Goal: Contribute content

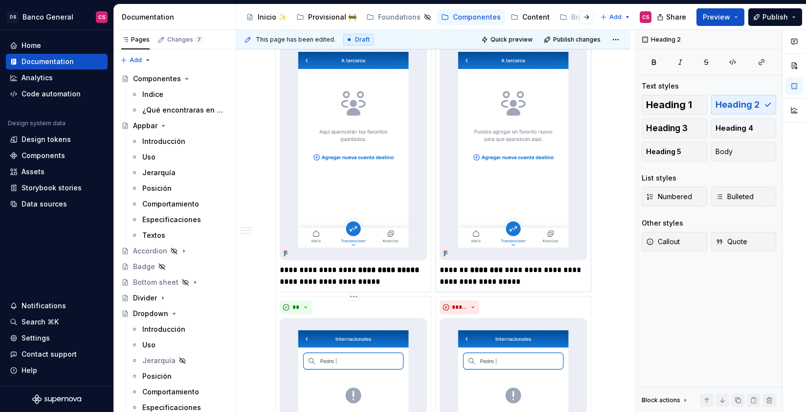
scroll to position [1595, 0]
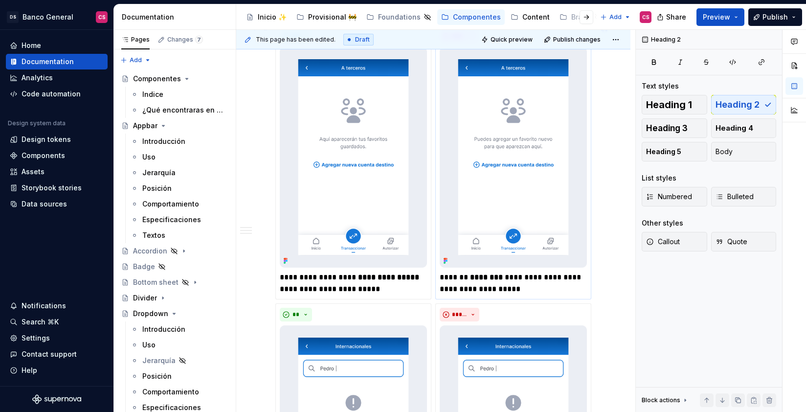
click at [510, 215] on img at bounding box center [513, 157] width 147 height 221
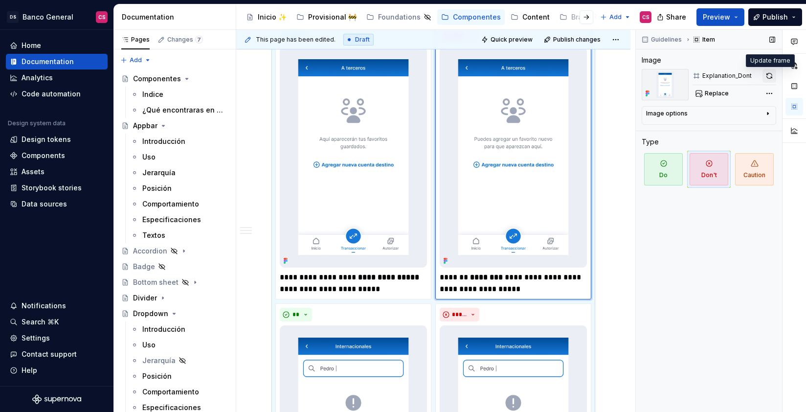
click at [773, 76] on button "button" at bounding box center [770, 76] width 14 height 14
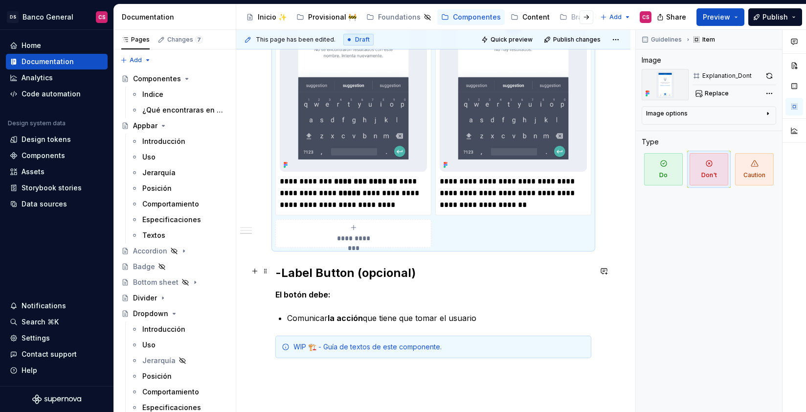
scroll to position [1969, 0]
click at [553, 45] on button "Publish changes" at bounding box center [573, 40] width 64 height 14
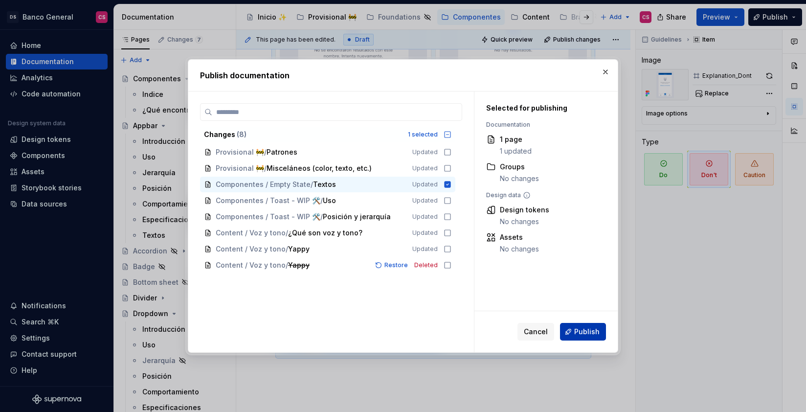
click at [587, 331] on span "Publish" at bounding box center [586, 332] width 25 height 10
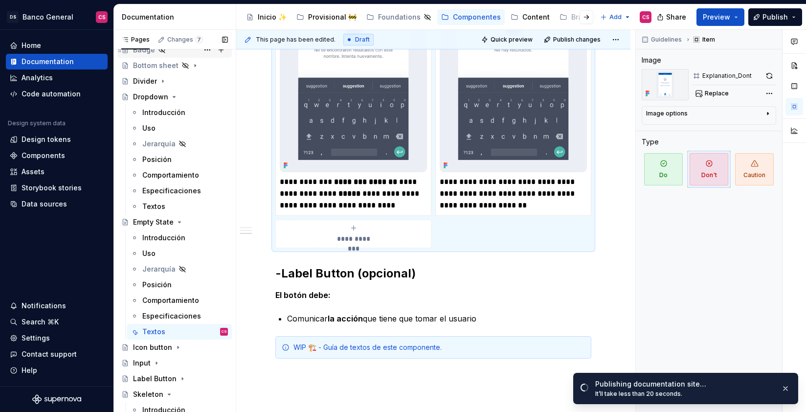
scroll to position [0, 0]
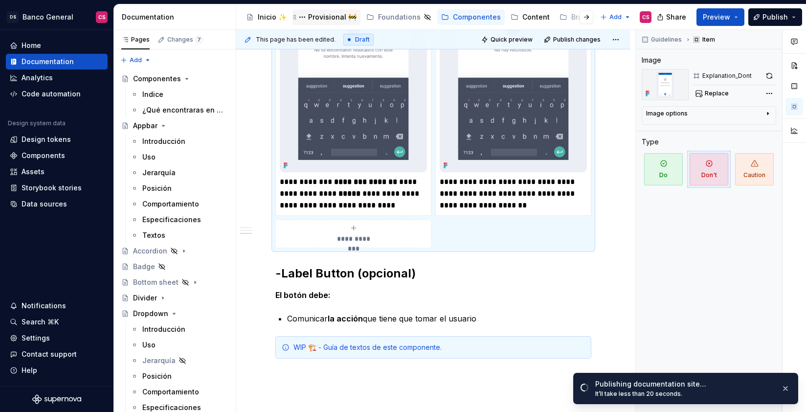
click at [325, 18] on div "Provisional 🚧" at bounding box center [332, 17] width 48 height 10
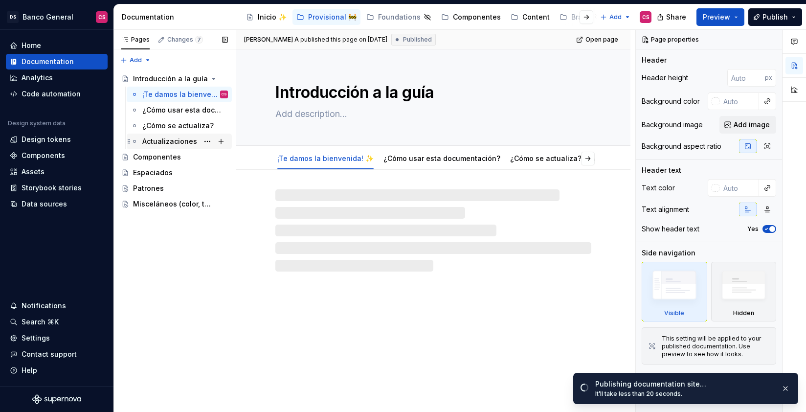
click at [183, 143] on div "Actualizaciones" at bounding box center [169, 141] width 55 height 10
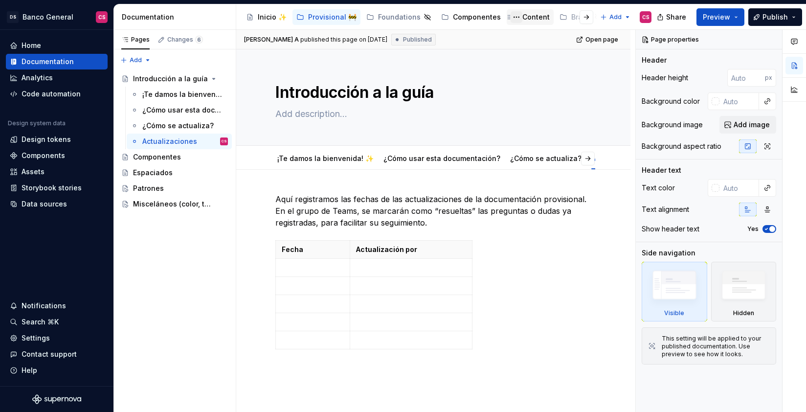
click at [511, 18] on button "Page tree" at bounding box center [517, 17] width 12 height 12
click at [513, 17] on html "DS Banco General CS Home Documentation Analytics Code automation Design system …" at bounding box center [403, 206] width 806 height 412
click at [527, 17] on div "Content" at bounding box center [535, 17] width 27 height 10
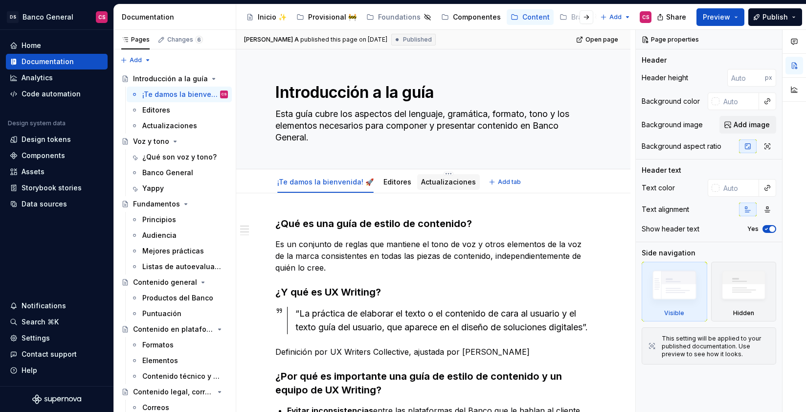
click at [444, 180] on link "Actualizaciones" at bounding box center [448, 182] width 55 height 8
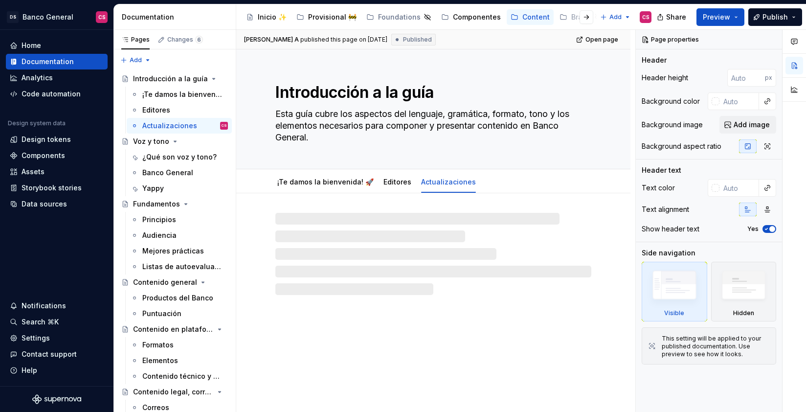
type textarea "*"
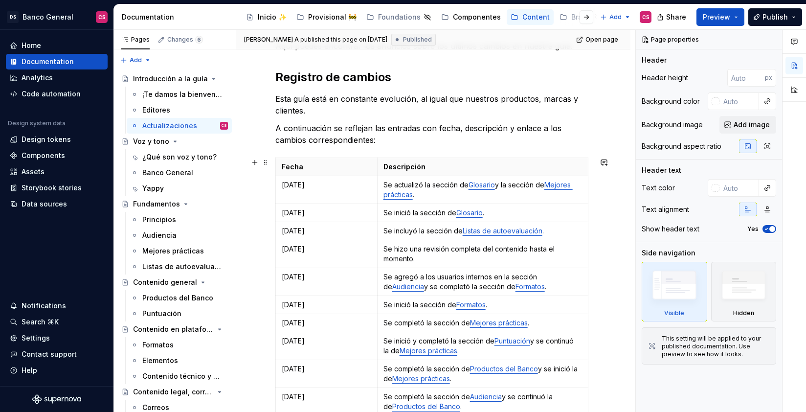
scroll to position [29, 0]
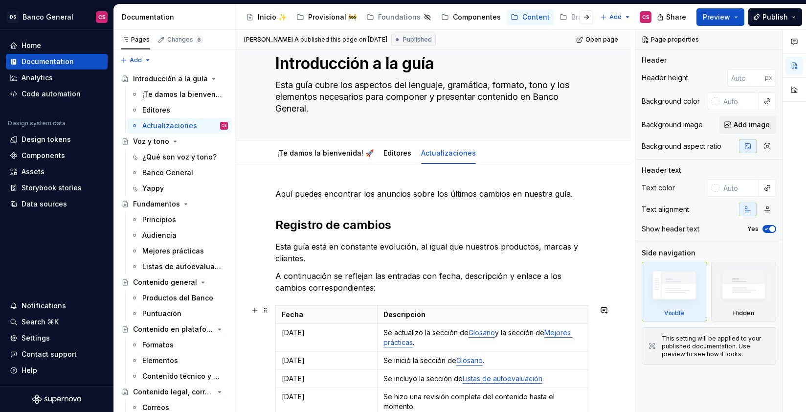
click at [276, 334] on td "[DATE]" at bounding box center [327, 338] width 102 height 28
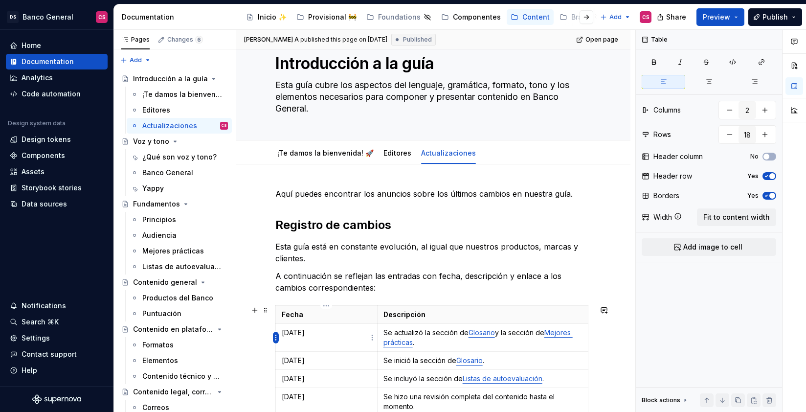
click at [276, 337] on html "DS Banco General CS Home Documentation Analytics Code automation Design system …" at bounding box center [403, 206] width 806 height 412
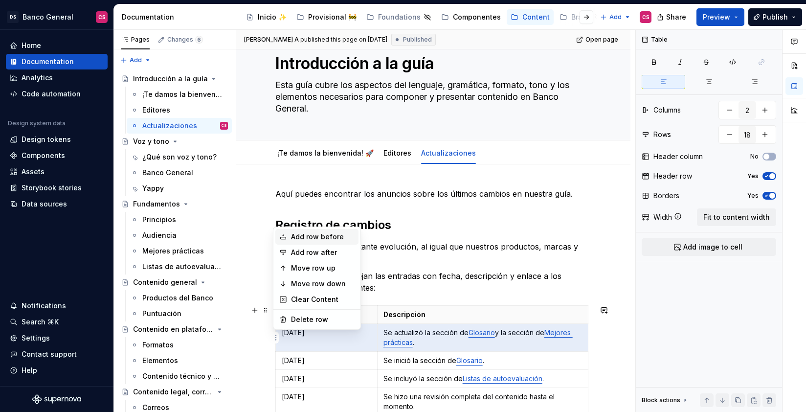
click at [334, 239] on div "Add row before" at bounding box center [323, 237] width 64 height 10
type input "19"
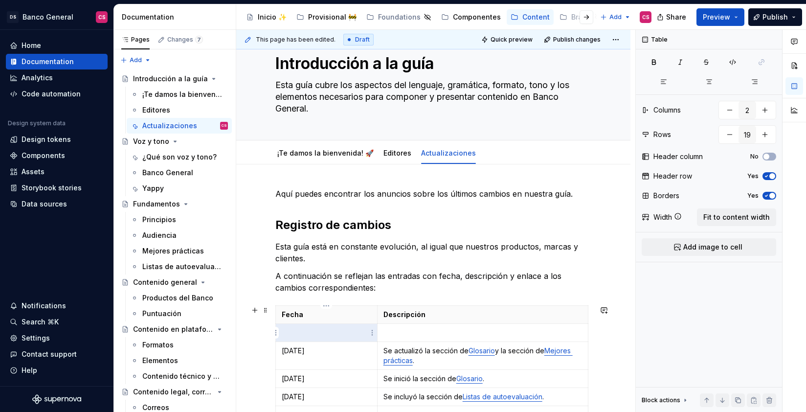
click at [296, 336] on p at bounding box center [327, 333] width 90 height 10
type textarea "*"
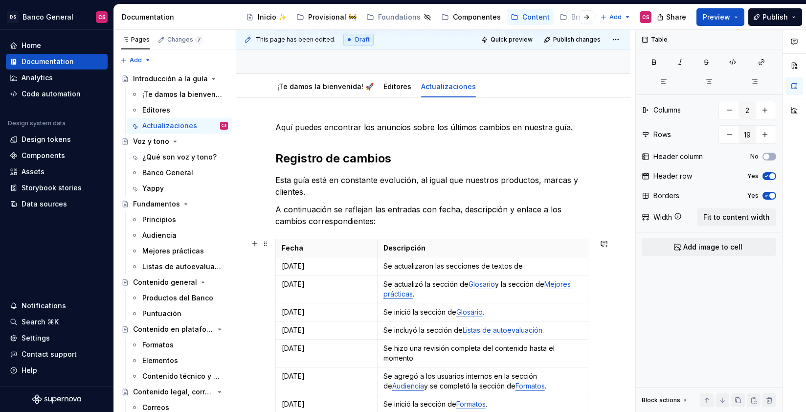
scroll to position [96, 0]
click at [434, 263] on p "Se actualizaron las secciones de textos de" at bounding box center [482, 266] width 199 height 10
click at [421, 268] on p "Se actualizaron las secciones de textos de" at bounding box center [482, 266] width 199 height 10
click at [553, 266] on p "Se iniciaron las secciones de textos de" at bounding box center [482, 266] width 199 height 10
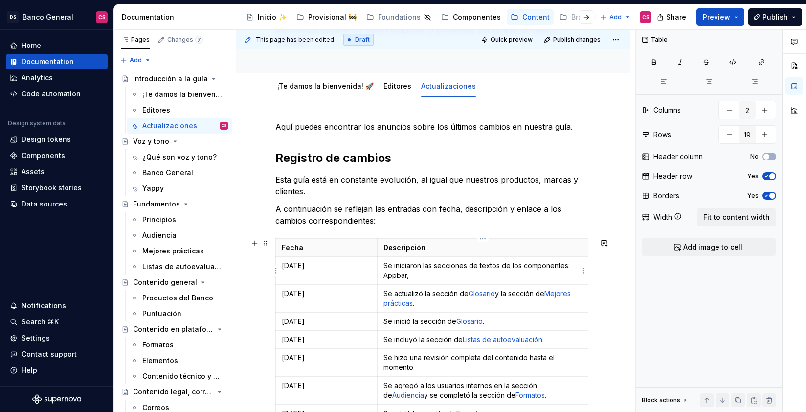
click at [385, 275] on p "Se iniciaron las secciones de textos de los componentes: Appbar," at bounding box center [482, 271] width 199 height 20
click at [386, 275] on p "Se iniciaron las secciones de textos de los componentes: Appbar," at bounding box center [482, 271] width 199 height 20
click at [472, 259] on button "button" at bounding box center [476, 258] width 14 height 14
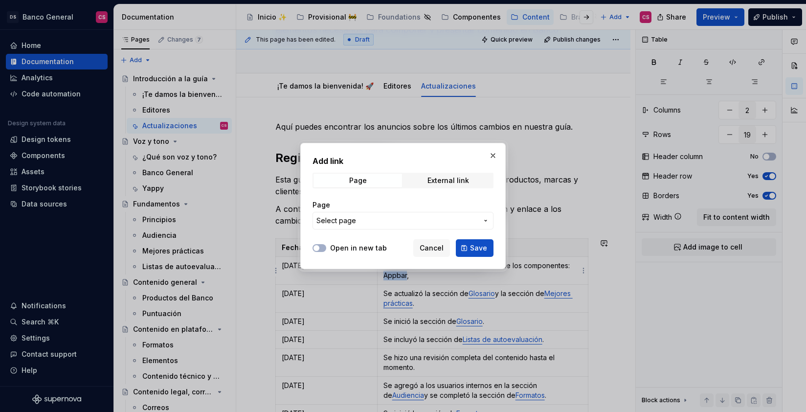
click at [364, 216] on span "Select page" at bounding box center [396, 221] width 161 height 10
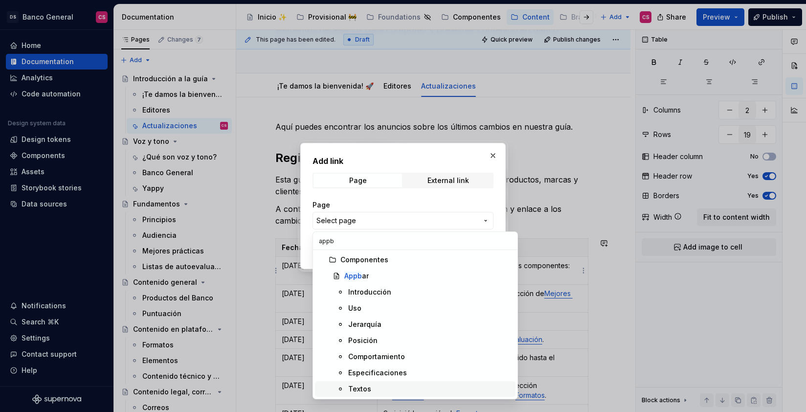
type input "appb"
click at [380, 389] on div "Textos" at bounding box center [429, 389] width 163 height 10
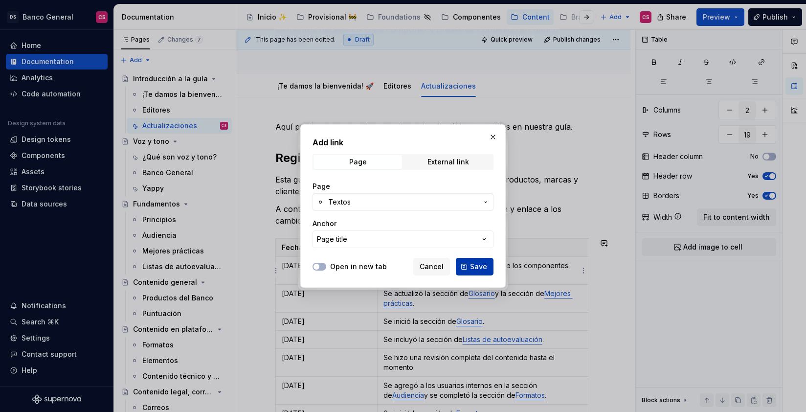
click at [478, 271] on button "Save" at bounding box center [475, 267] width 38 height 18
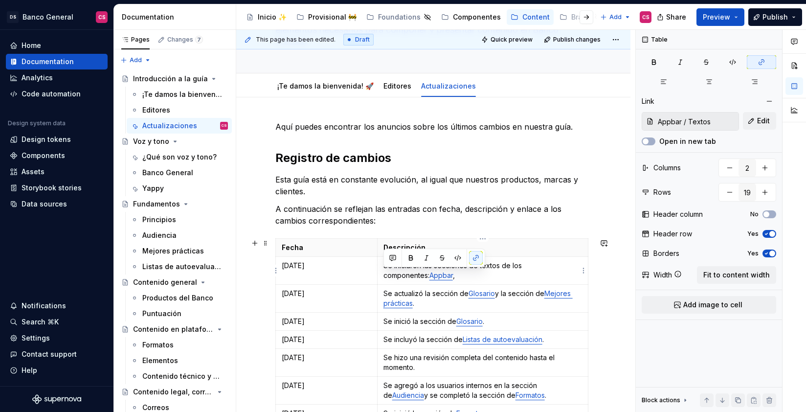
click at [443, 280] on td "Se iniciaron las secciones de textos de los componentes: Appbar ," at bounding box center [482, 271] width 211 height 28
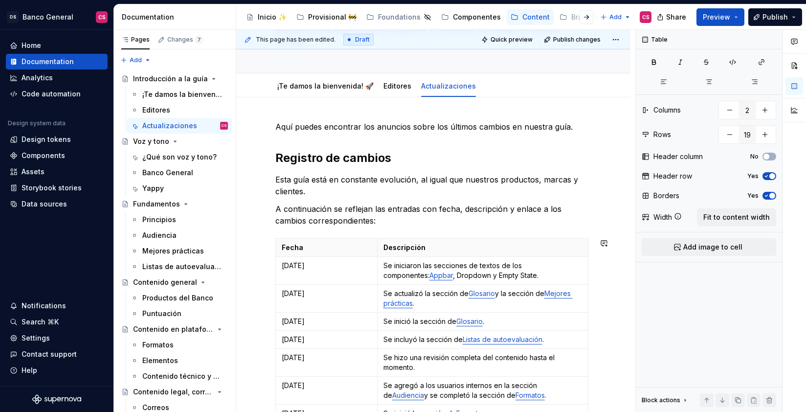
type textarea "*"
click at [424, 277] on p "Se iniciaron las secciones de textos de los componentes: Appbar , Dropdown y Em…" at bounding box center [482, 271] width 199 height 20
click at [504, 261] on button "button" at bounding box center [503, 258] width 14 height 14
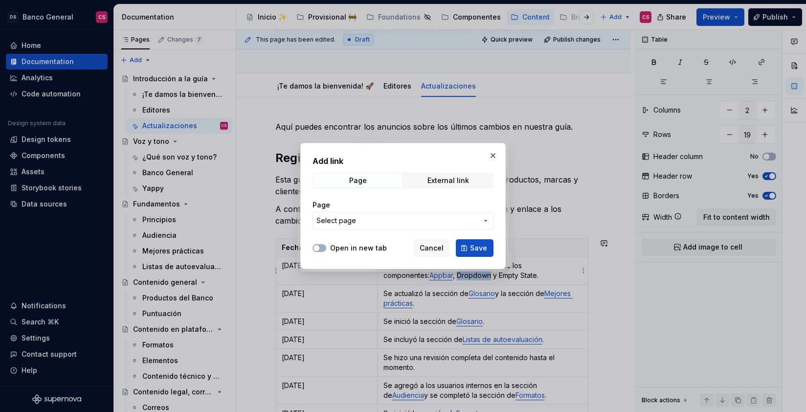
click at [395, 226] on button "Select page" at bounding box center [403, 221] width 181 height 18
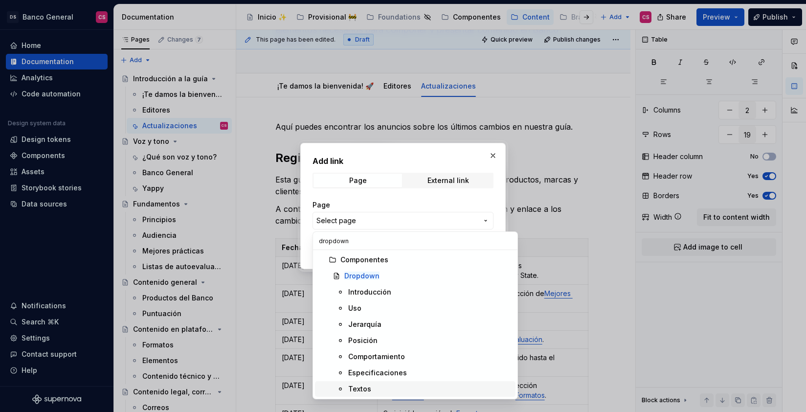
type input "dropdown"
click at [355, 388] on div "Textos" at bounding box center [359, 389] width 23 height 10
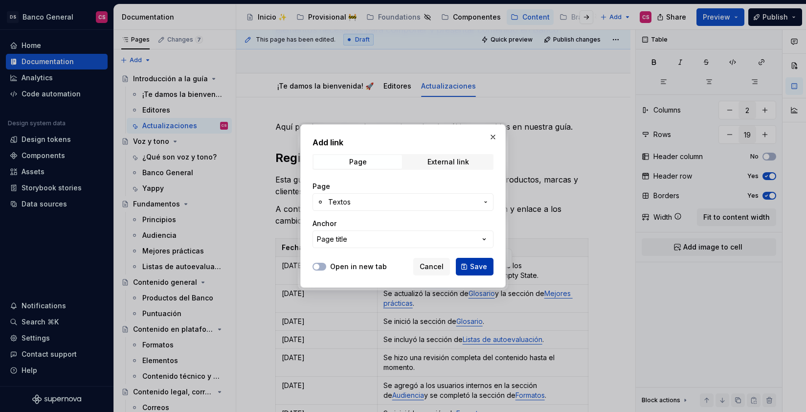
click at [476, 266] on span "Save" at bounding box center [478, 267] width 17 height 10
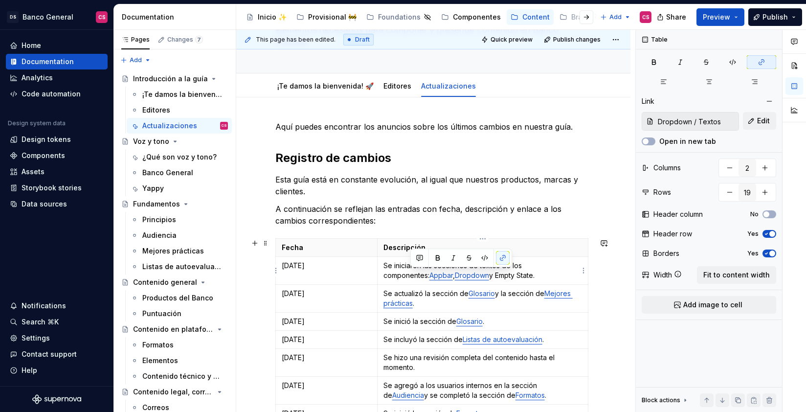
click at [457, 275] on p "Se iniciaron las secciones de textos de los componentes: Appbar , Dropdown y Em…" at bounding box center [482, 271] width 199 height 20
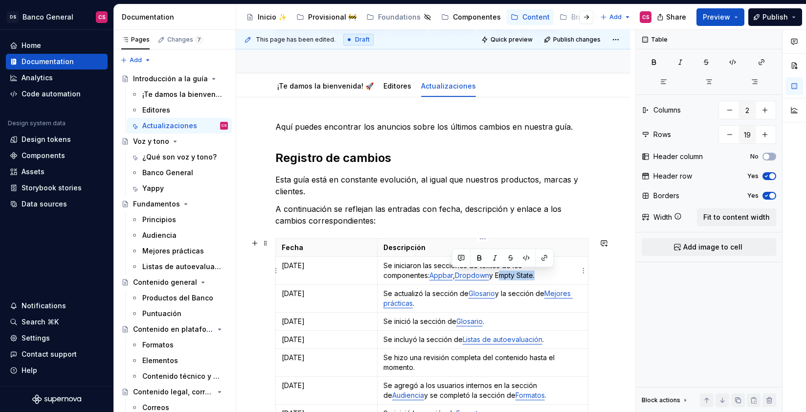
drag, startPoint x: 457, startPoint y: 275, endPoint x: 476, endPoint y: 271, distance: 18.9
click at [476, 271] on p "Se iniciaron las secciones de textos de los componentes: Appbar , Dropdown y Em…" at bounding box center [482, 271] width 199 height 20
click at [548, 257] on button "button" at bounding box center [545, 258] width 14 height 14
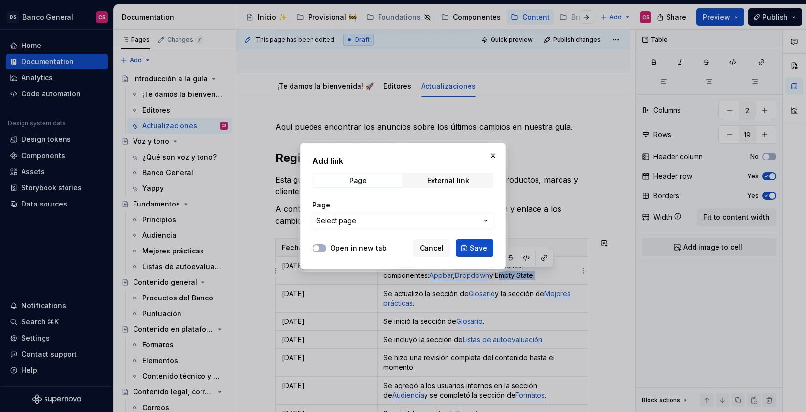
click at [343, 216] on span "Select page" at bounding box center [336, 221] width 40 height 10
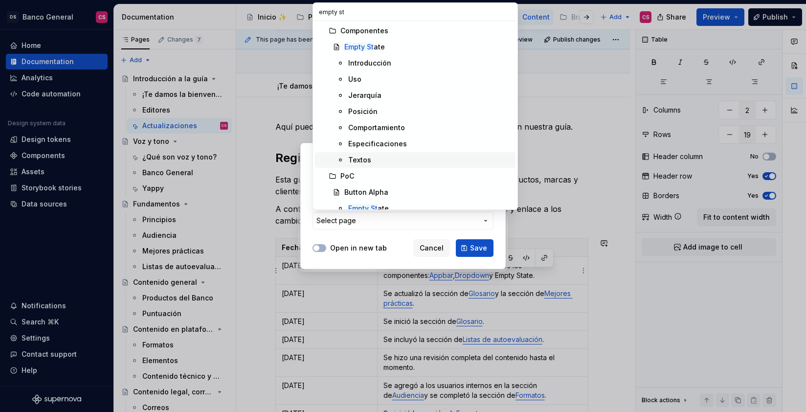
type input "empty st"
click at [356, 161] on div "Textos" at bounding box center [359, 160] width 23 height 10
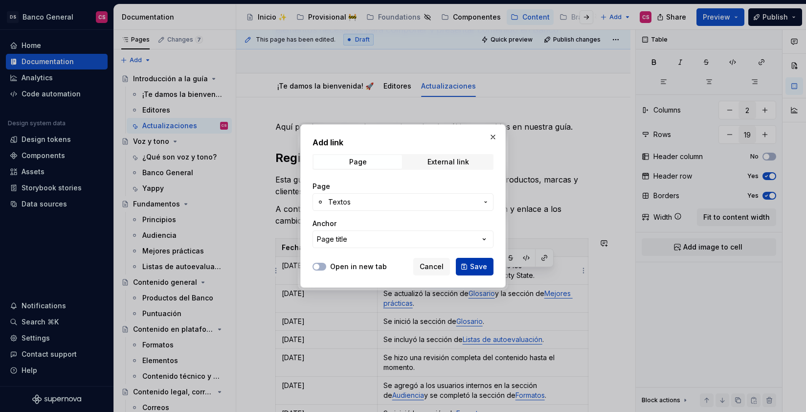
click at [480, 270] on span "Save" at bounding box center [478, 267] width 17 height 10
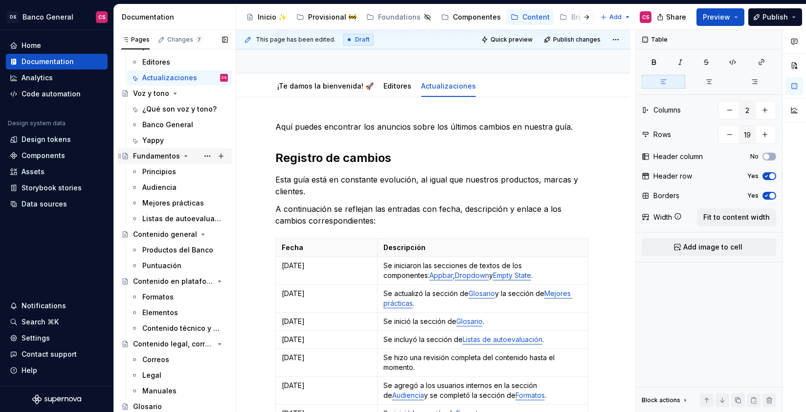
scroll to position [0, 0]
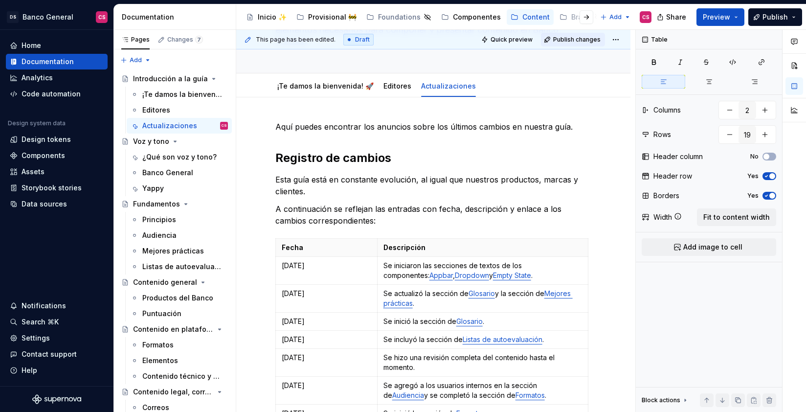
click at [556, 39] on span "Publish changes" at bounding box center [576, 40] width 47 height 8
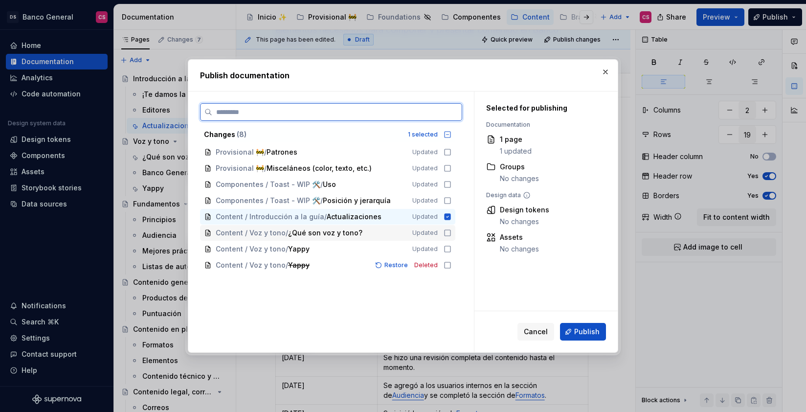
click at [445, 232] on icon at bounding box center [448, 233] width 8 height 8
click at [449, 247] on icon at bounding box center [448, 249] width 8 height 8
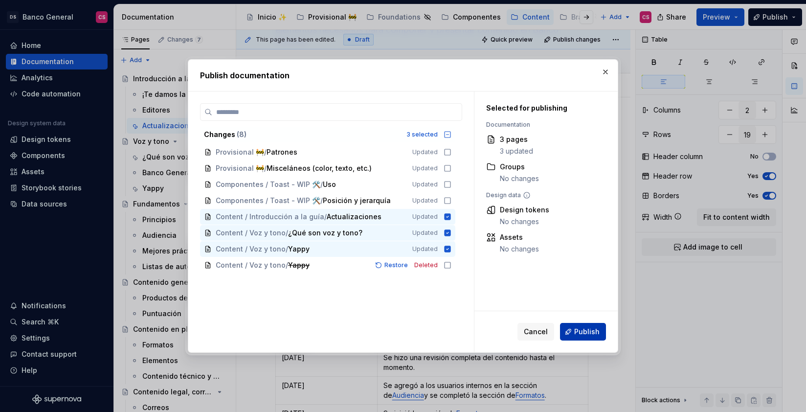
click at [582, 334] on span "Publish" at bounding box center [586, 332] width 25 height 10
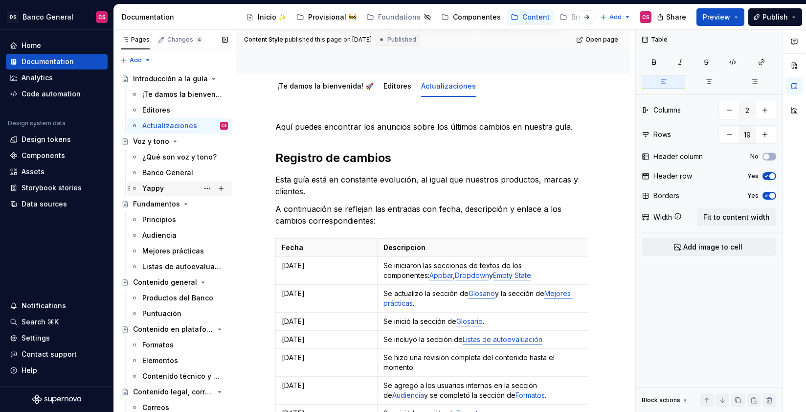
click at [165, 184] on div "Yappy" at bounding box center [185, 188] width 86 height 14
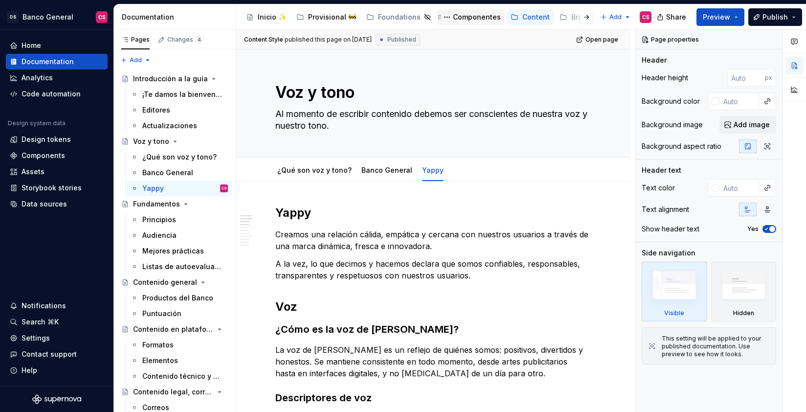
click at [472, 21] on div "Componentes" at bounding box center [477, 17] width 48 height 10
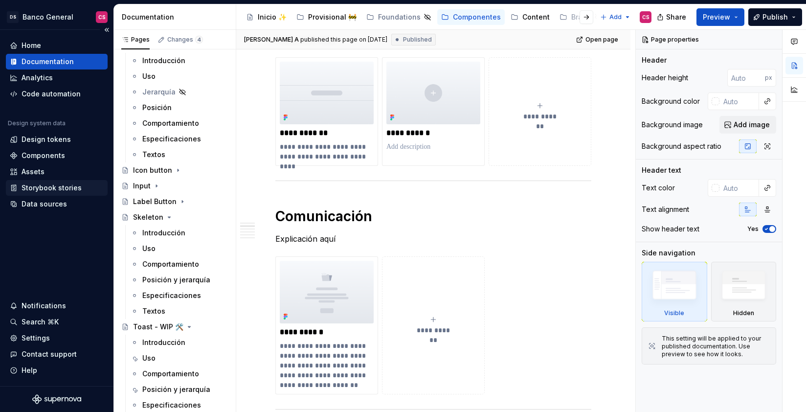
scroll to position [396, 0]
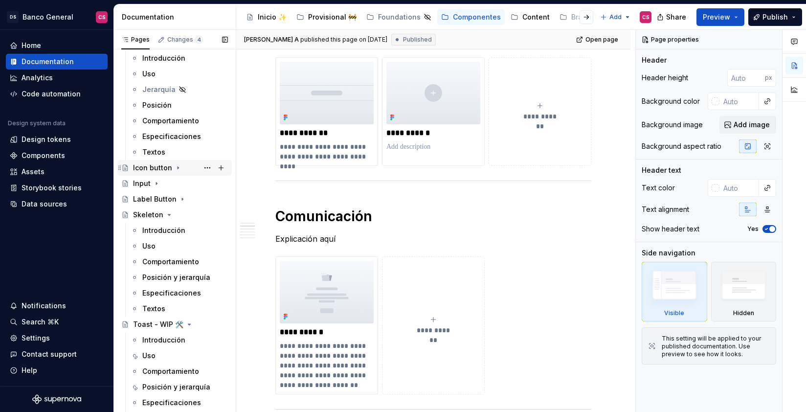
click at [148, 170] on div "Icon button" at bounding box center [152, 168] width 39 height 10
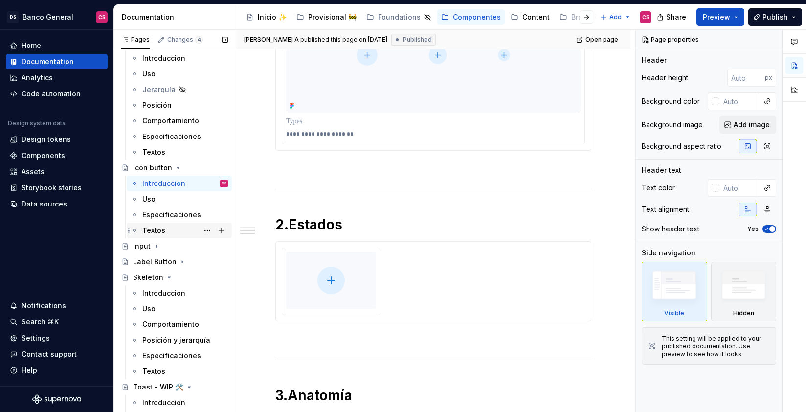
scroll to position [255, 0]
click at [177, 232] on div "Textos" at bounding box center [185, 231] width 86 height 14
click at [205, 231] on button "Page tree" at bounding box center [208, 231] width 14 height 14
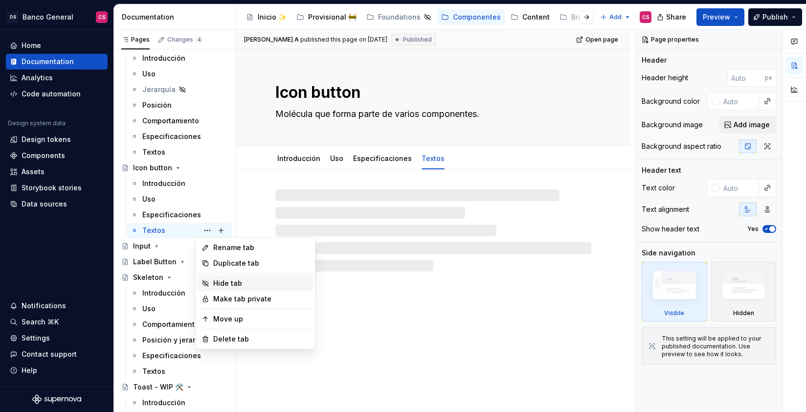
click at [216, 286] on div "Hide tab" at bounding box center [261, 283] width 96 height 10
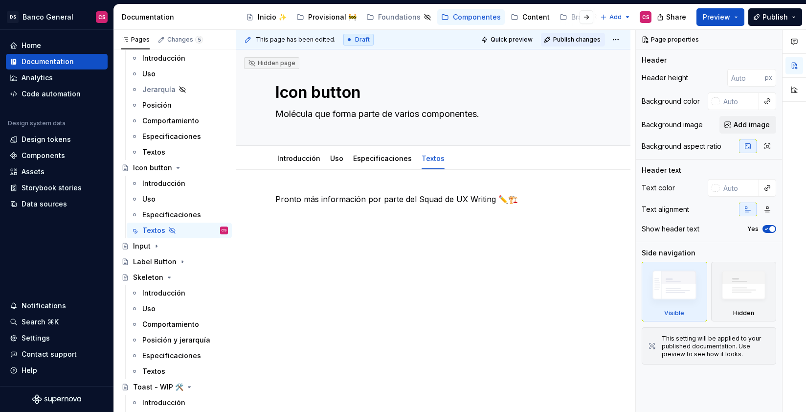
click at [578, 43] on button "Publish changes" at bounding box center [573, 40] width 64 height 14
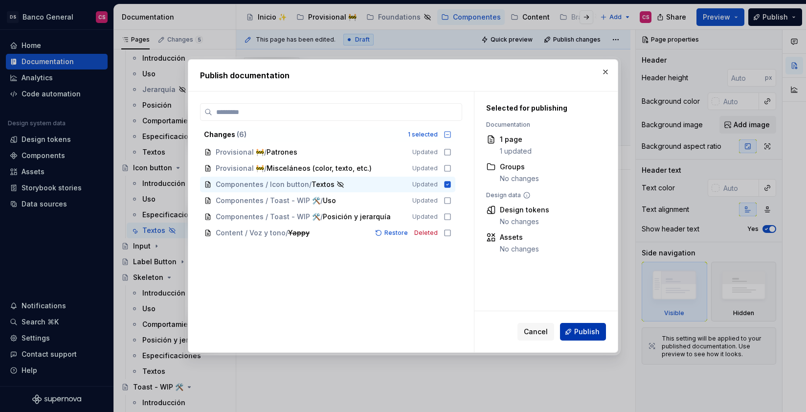
click at [585, 336] on span "Publish" at bounding box center [586, 332] width 25 height 10
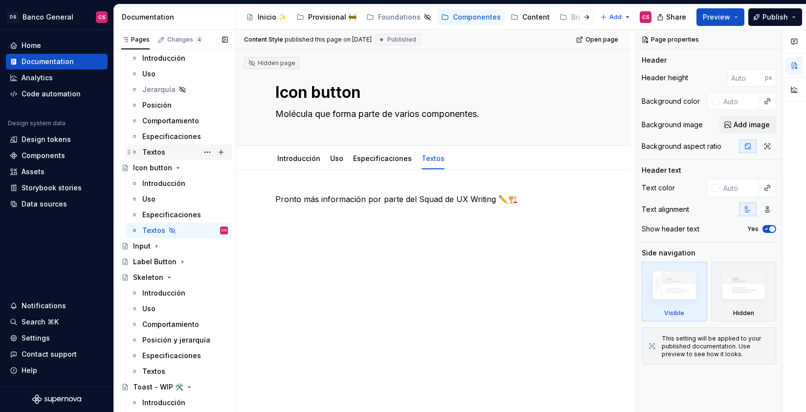
click at [172, 157] on div "Textos" at bounding box center [185, 152] width 86 height 14
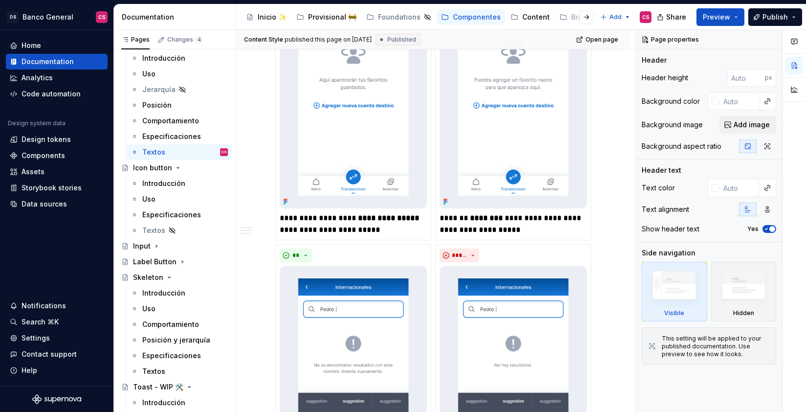
scroll to position [1695, 0]
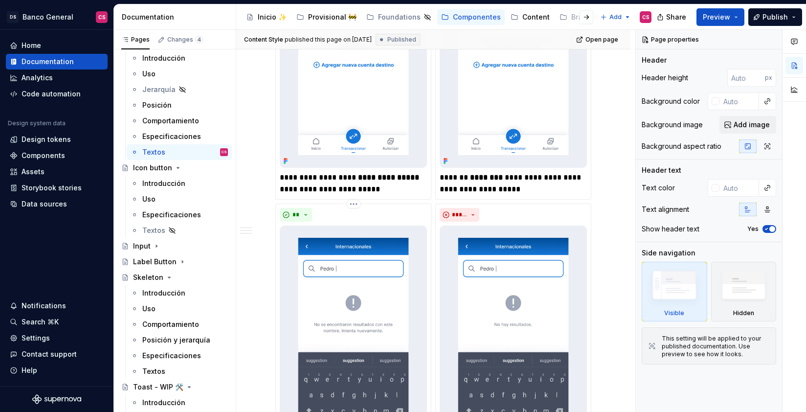
click at [401, 269] on img at bounding box center [353, 335] width 147 height 221
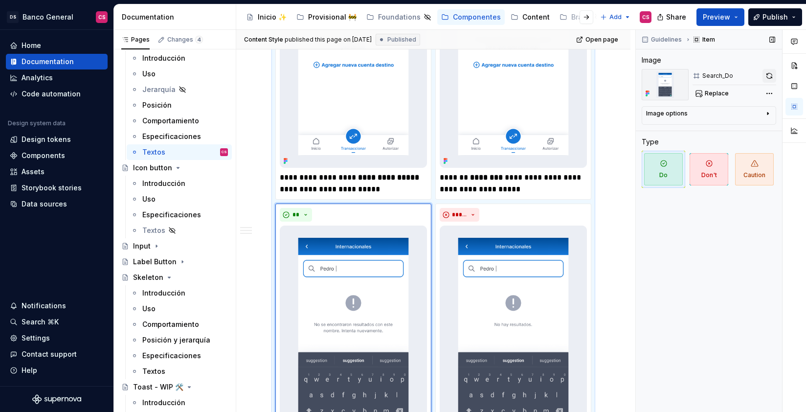
click at [770, 75] on button "button" at bounding box center [770, 76] width 14 height 14
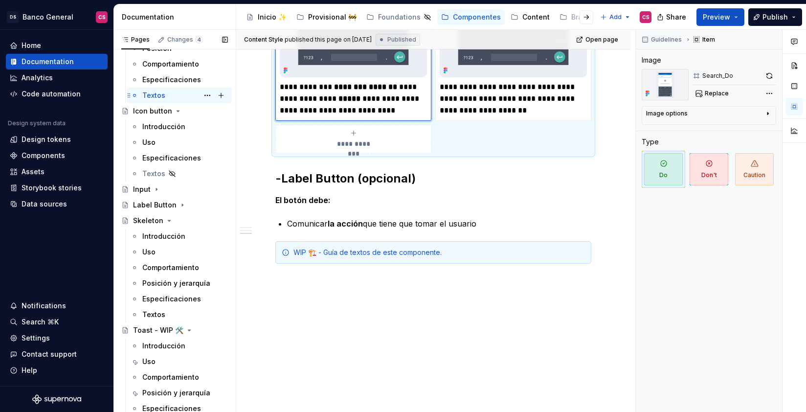
scroll to position [2064, 0]
click at [177, 110] on icon "Page tree" at bounding box center [178, 111] width 8 height 8
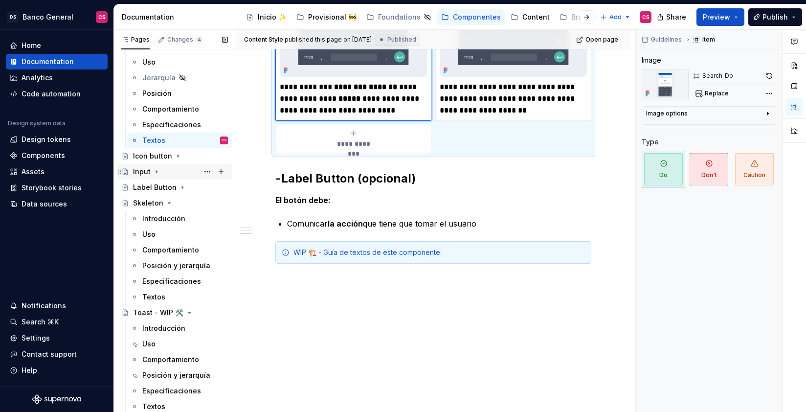
click at [158, 174] on icon "Page tree" at bounding box center [157, 172] width 8 height 8
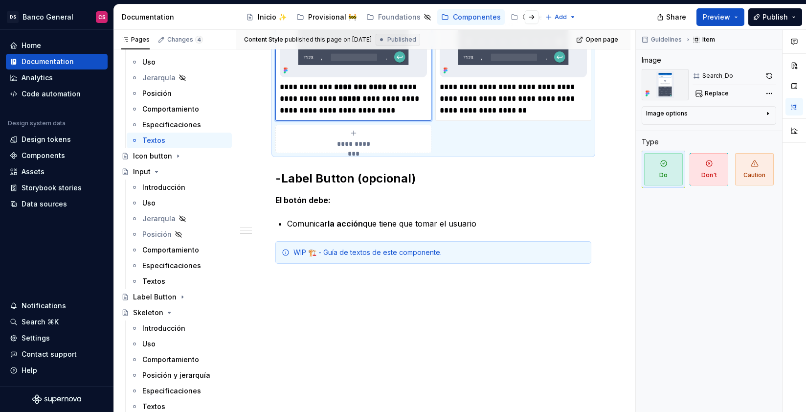
type textarea "*"
